Goal: Transaction & Acquisition: Purchase product/service

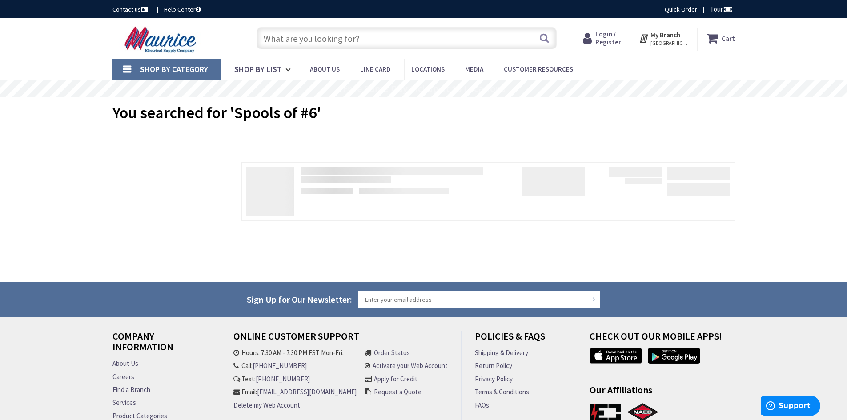
click at [452, 35] on input "text" at bounding box center [407, 38] width 300 height 22
type input "^"
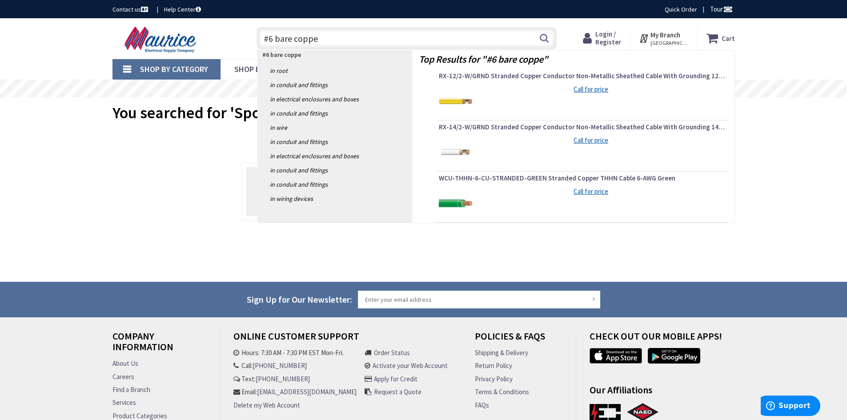
type input "#6 bare copper"
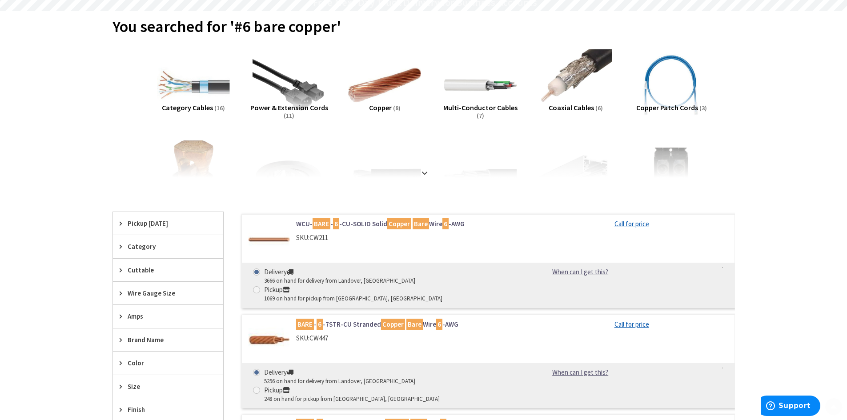
scroll to position [89, 0]
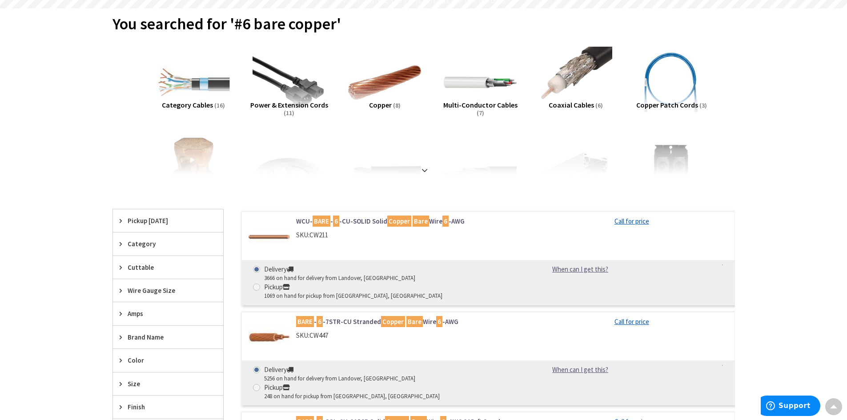
click at [354, 317] on link "BARE - 6 -7STR-CU Stranded Copper Bare Wire 6 -AWG" at bounding box center [409, 321] width 226 height 9
